Goal: Navigation & Orientation: Find specific page/section

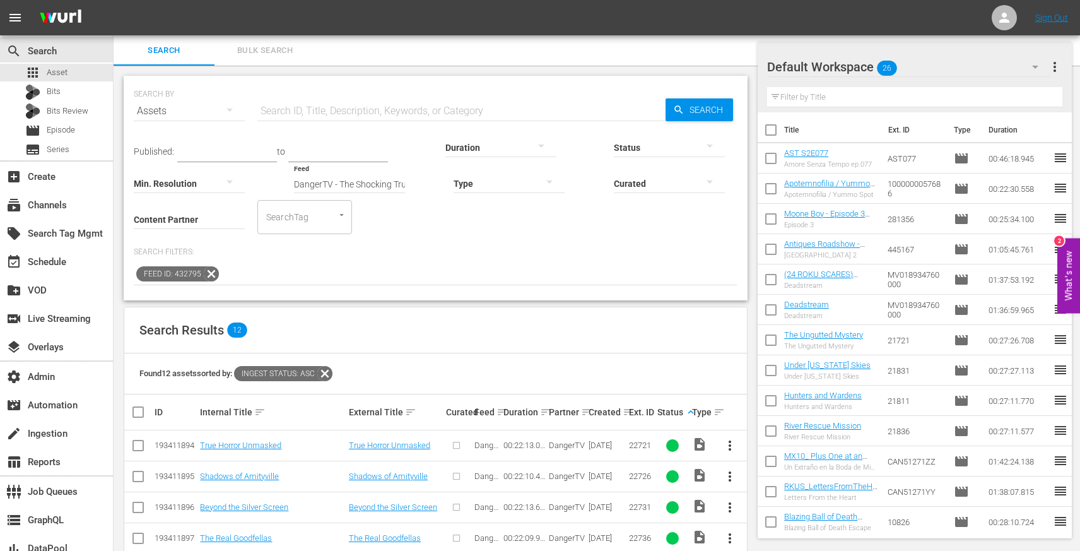
scroll to position [273, 0]
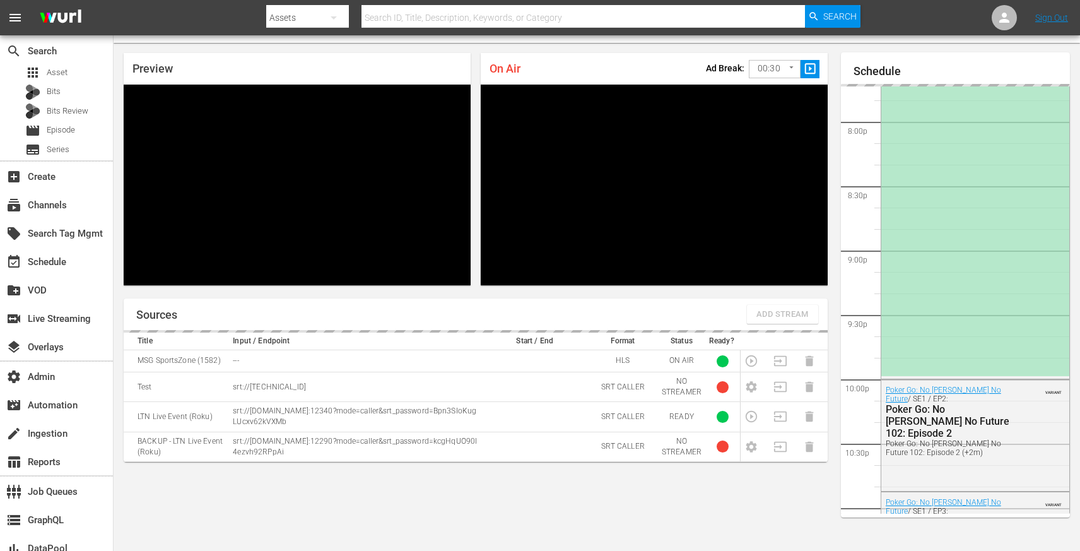
scroll to position [2024, 0]
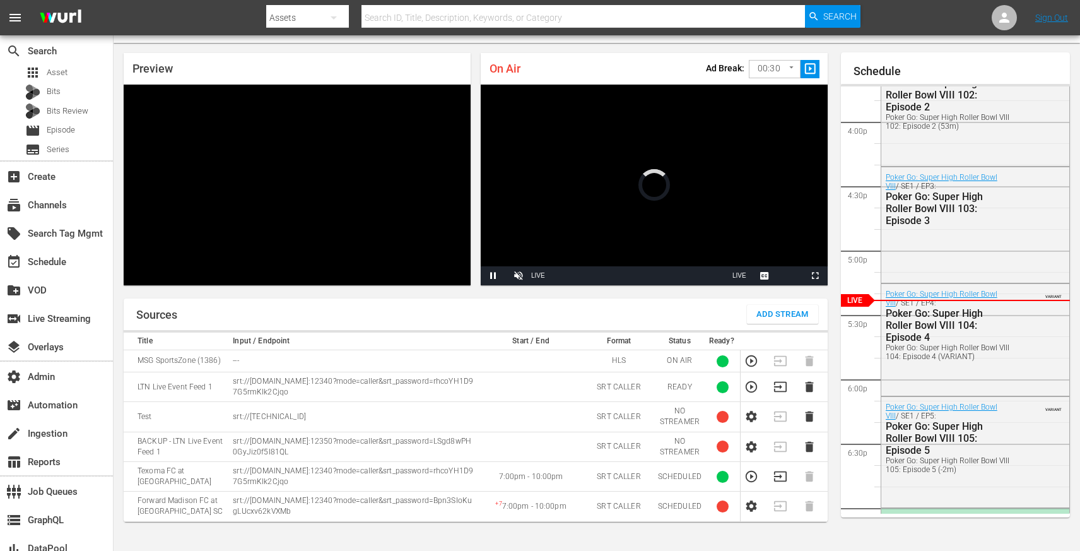
scroll to position [30, 0]
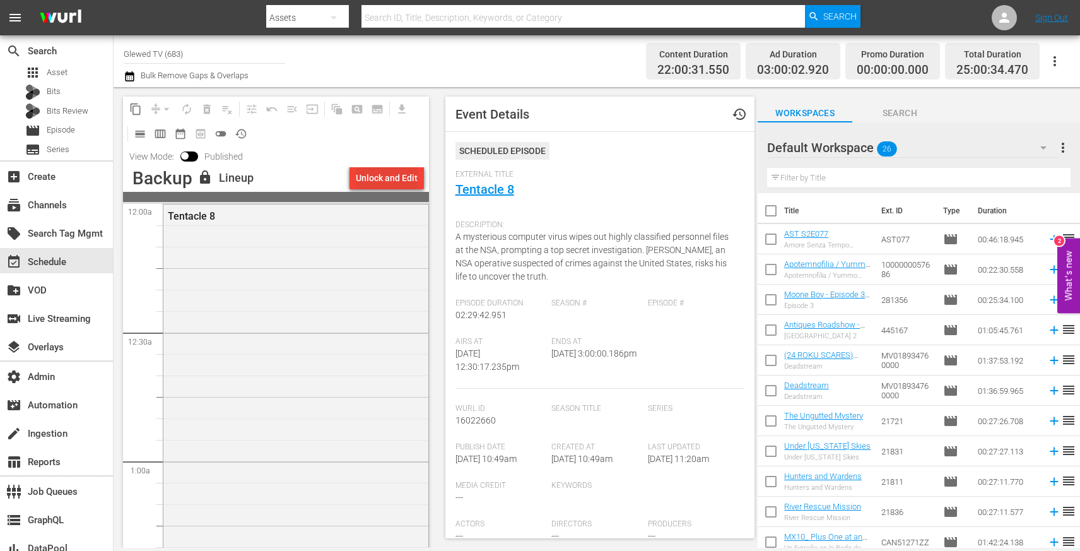
scroll to position [496, 0]
